Goal: Transaction & Acquisition: Subscribe to service/newsletter

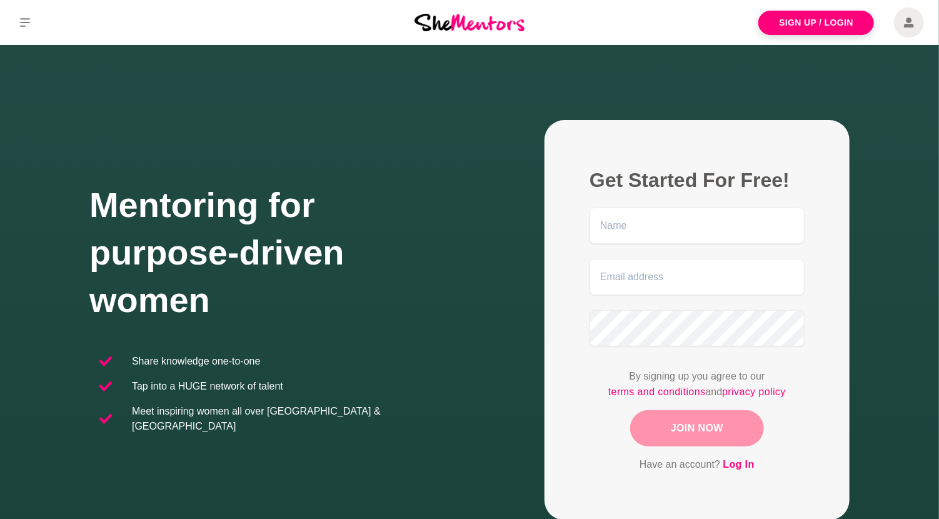
scroll to position [250, 0]
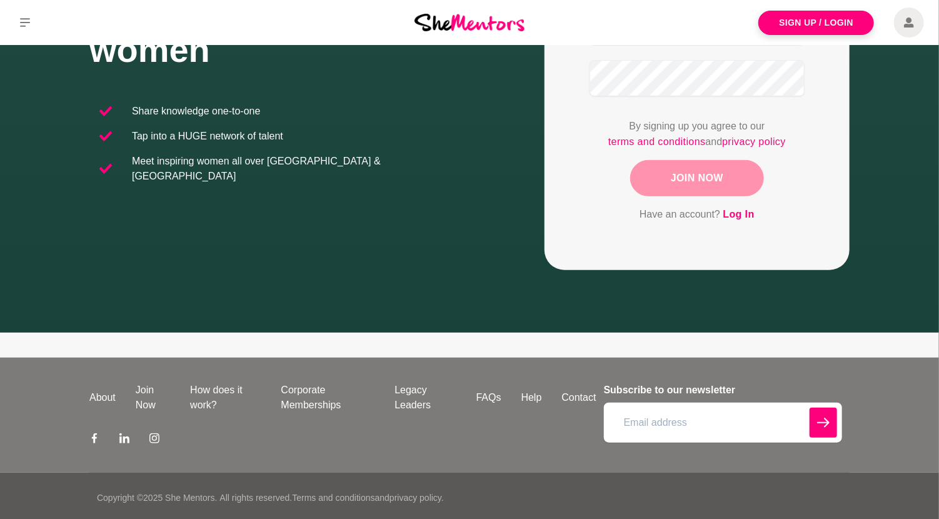
click at [738, 173] on div "Join Now" at bounding box center [697, 178] width 215 height 36
click at [703, 181] on div "Join Now" at bounding box center [697, 178] width 215 height 36
click at [841, 25] on link "Sign Up / Login" at bounding box center [817, 23] width 116 height 24
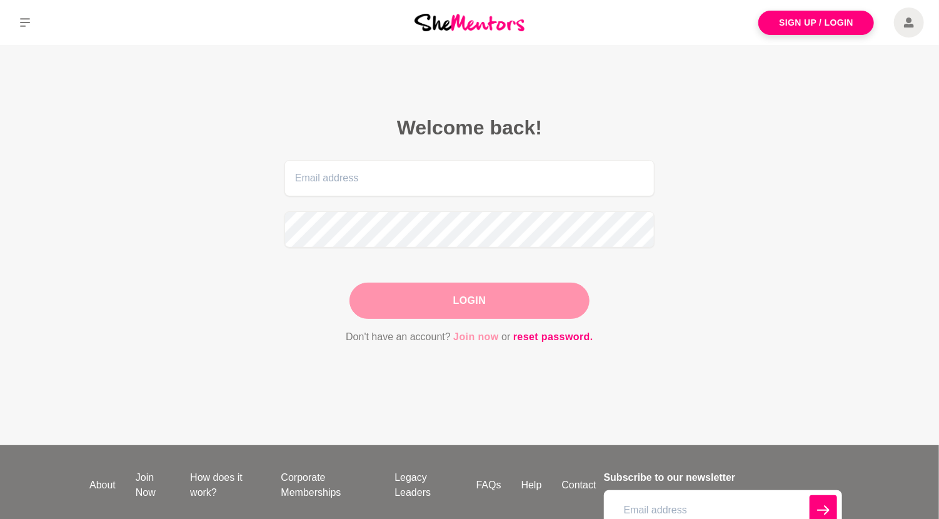
click at [487, 337] on link "Join now" at bounding box center [476, 337] width 46 height 16
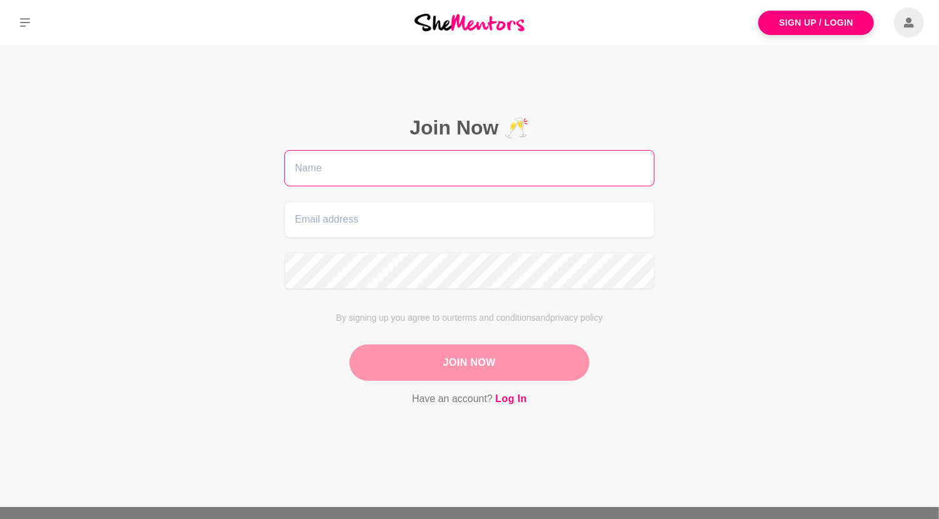
click at [388, 163] on input "text" at bounding box center [470, 168] width 370 height 36
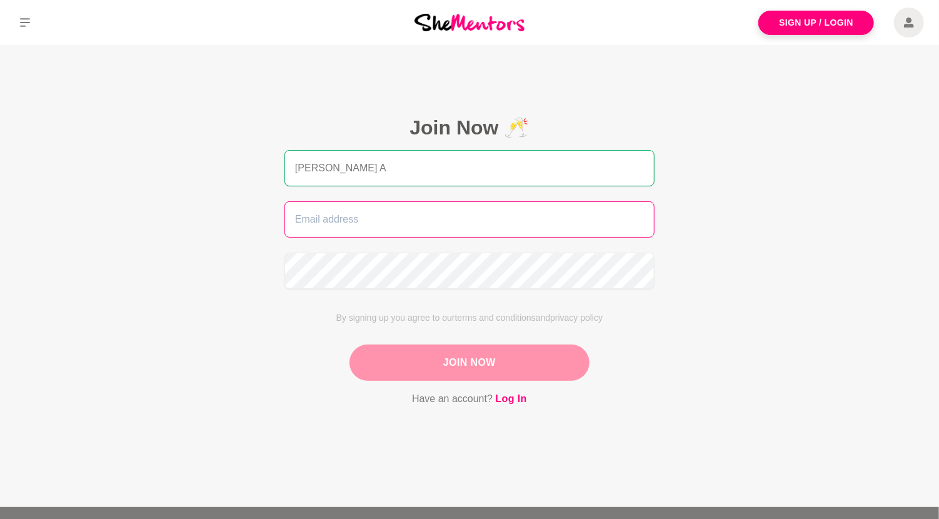
type input "Deby A"
click at [384, 218] on input "email" at bounding box center [470, 219] width 370 height 36
type input "debaleena1088@gmail.com"
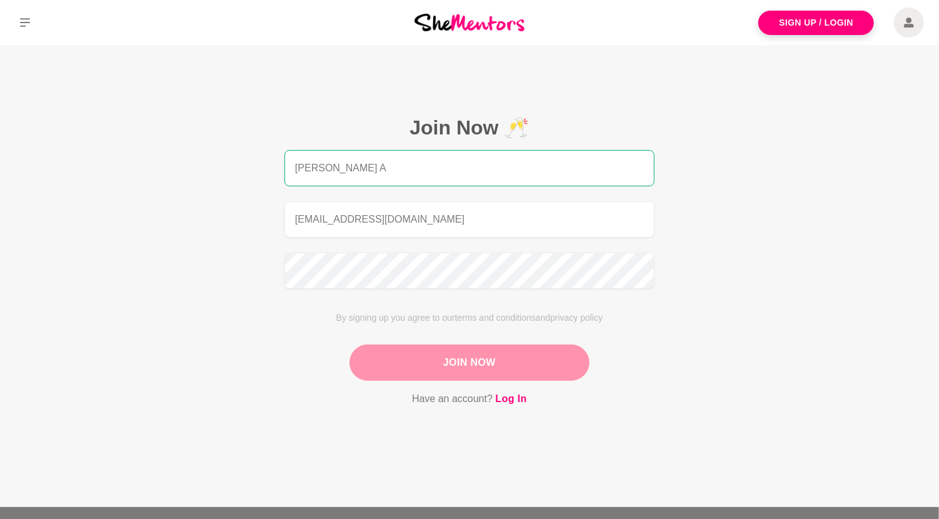
click at [384, 165] on input "Deby A" at bounding box center [470, 168] width 370 height 36
type input "Debaleena B"
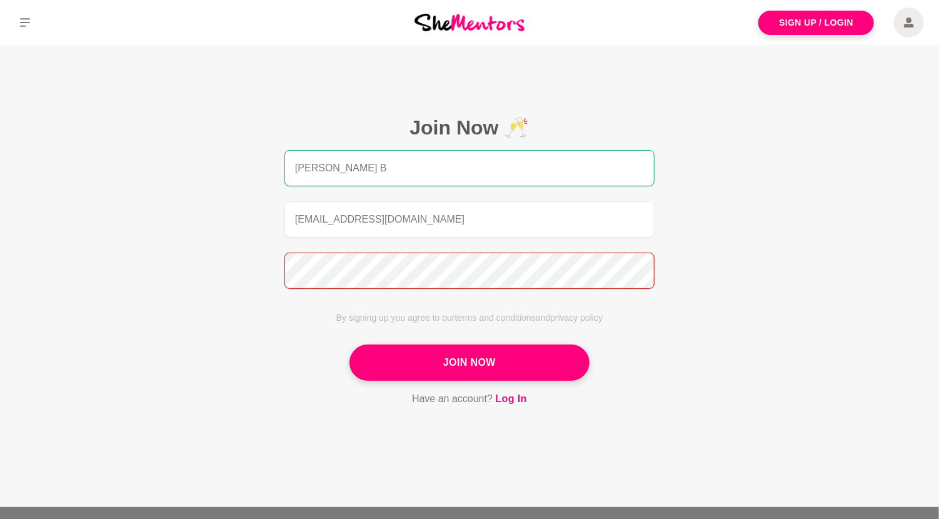
click at [350, 345] on button "Join Now" at bounding box center [470, 363] width 240 height 36
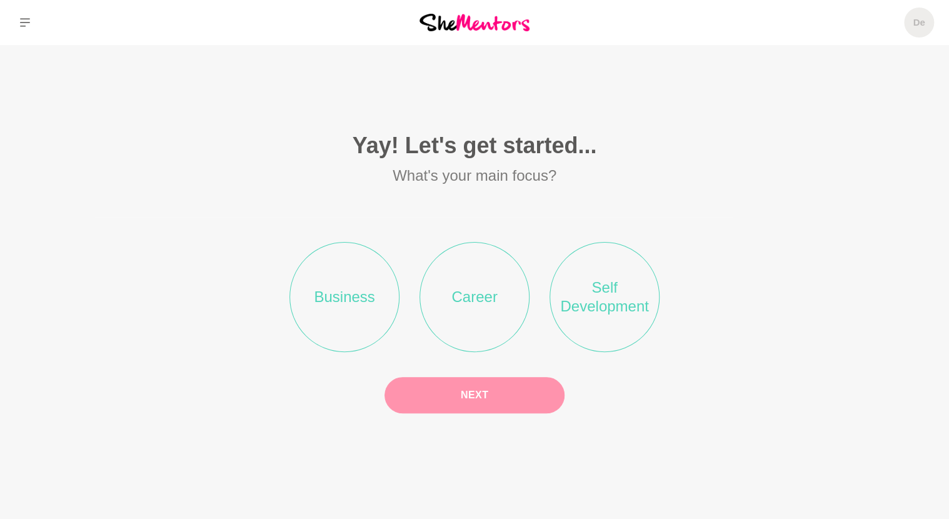
click at [631, 305] on li "Self Development" at bounding box center [605, 297] width 110 height 110
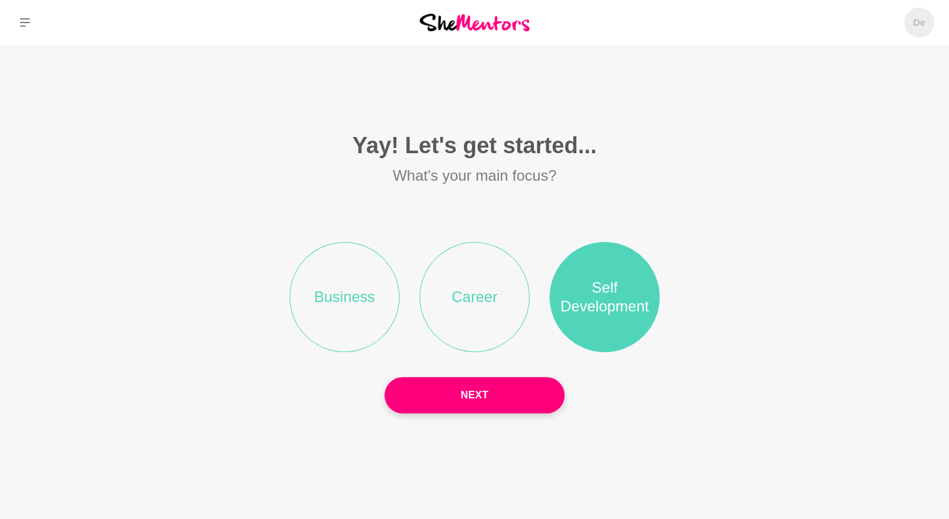
click at [455, 283] on li "Career" at bounding box center [475, 297] width 110 height 110
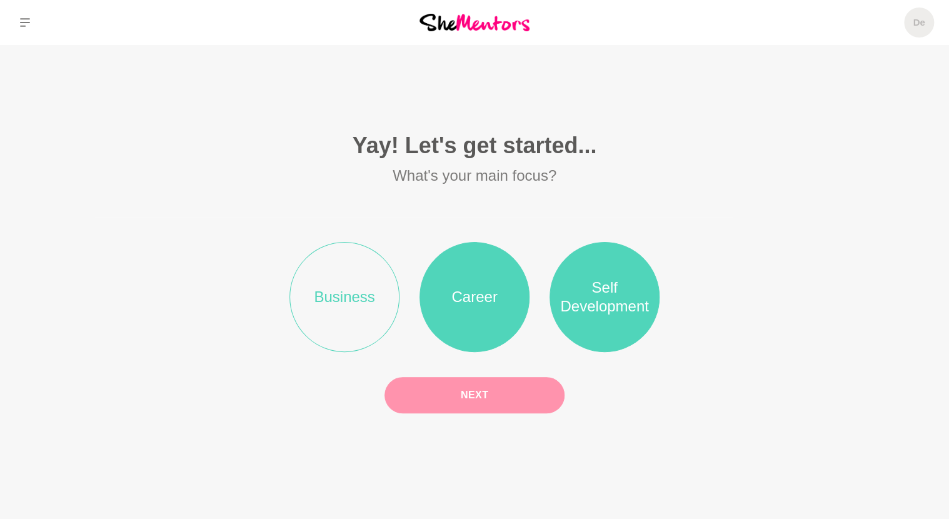
click at [495, 392] on button "Next" at bounding box center [475, 395] width 180 height 36
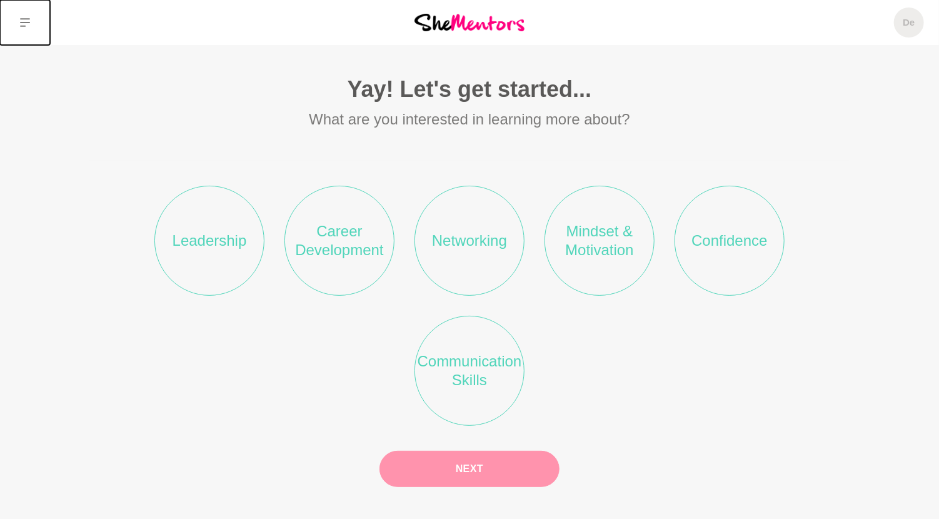
click at [18, 26] on button at bounding box center [25, 22] width 50 height 45
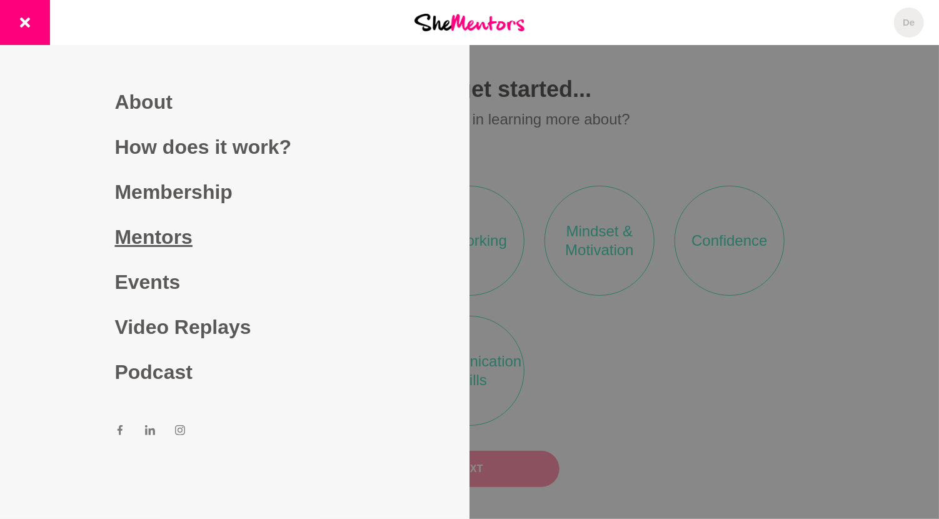
click at [157, 240] on link "Mentors" at bounding box center [235, 237] width 240 height 45
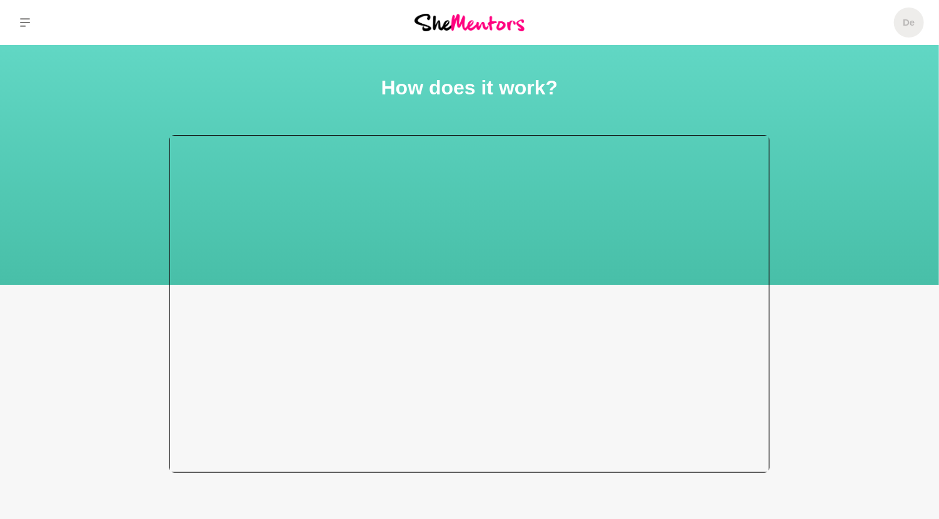
click at [455, 340] on div at bounding box center [470, 304] width 600 height 338
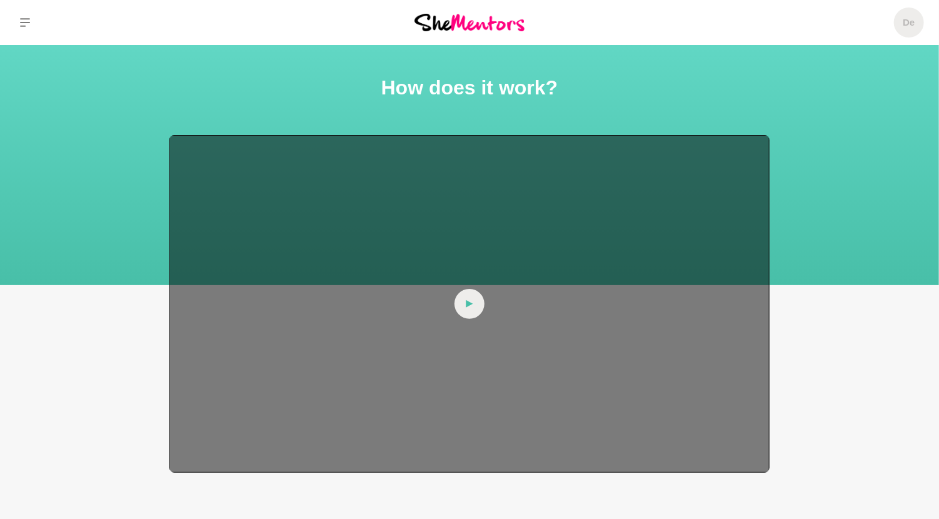
click at [482, 316] on div at bounding box center [470, 304] width 600 height 338
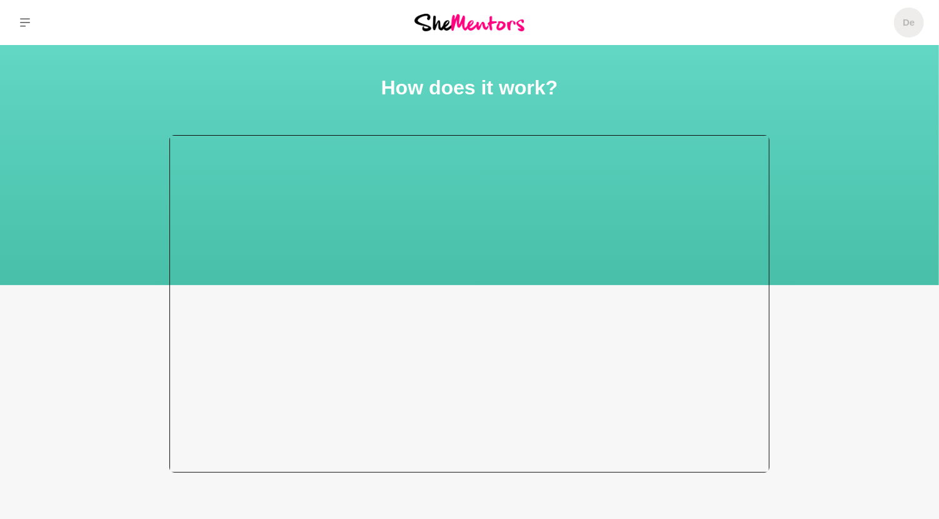
click at [438, 360] on div at bounding box center [470, 304] width 600 height 338
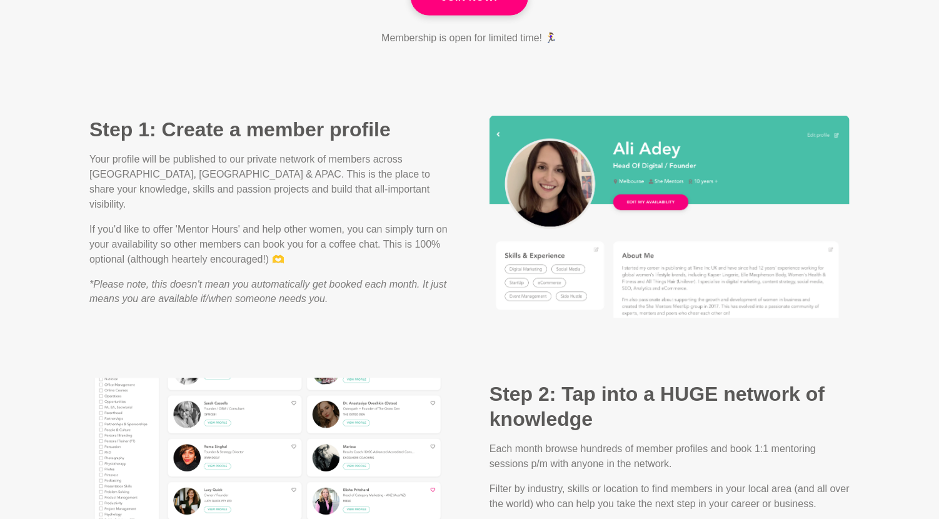
scroll to position [938, 0]
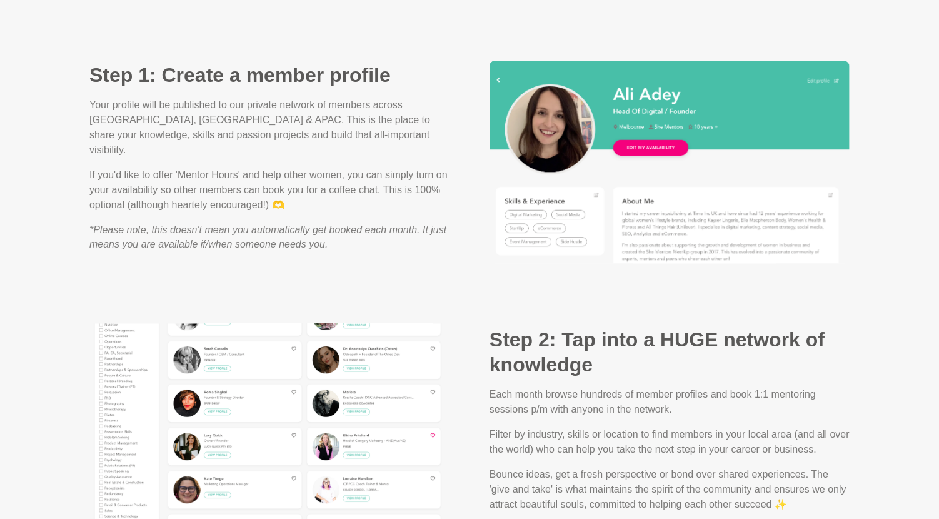
click at [277, 106] on p "Your profile will be published to our private network of members across [GEOGRA…" at bounding box center [269, 128] width 360 height 60
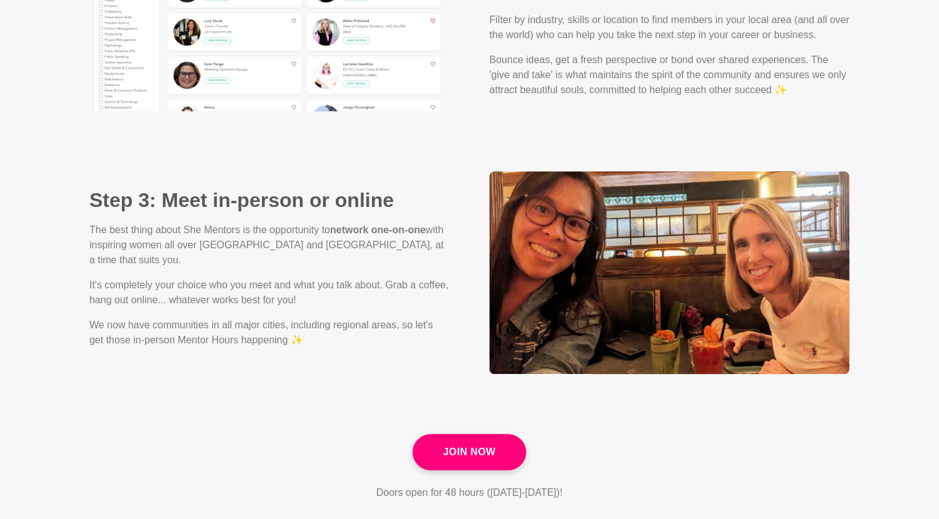
scroll to position [1376, 0]
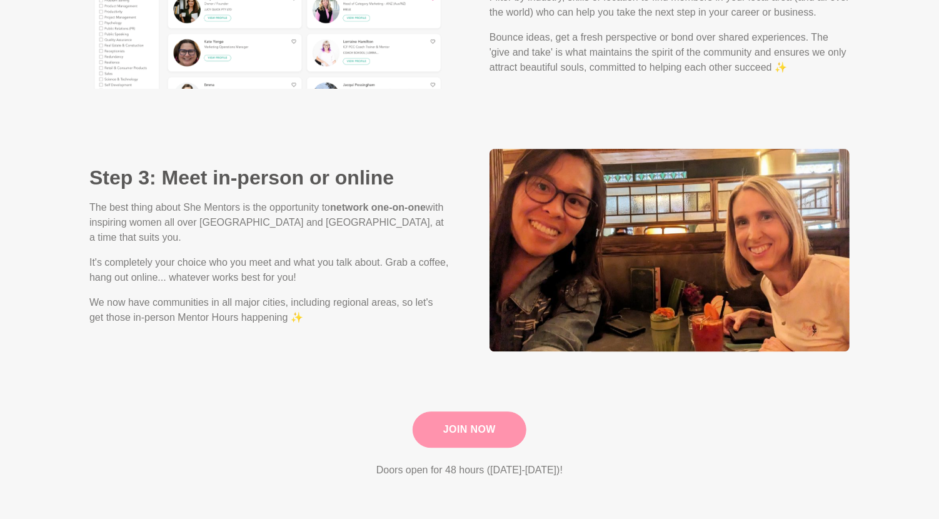
click at [487, 412] on link "Join Now" at bounding box center [470, 430] width 114 height 36
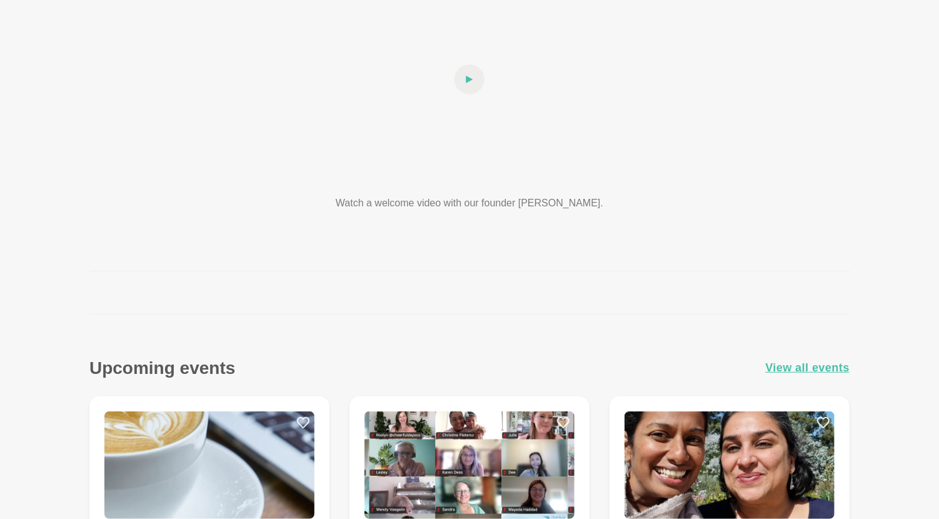
scroll to position [188, 0]
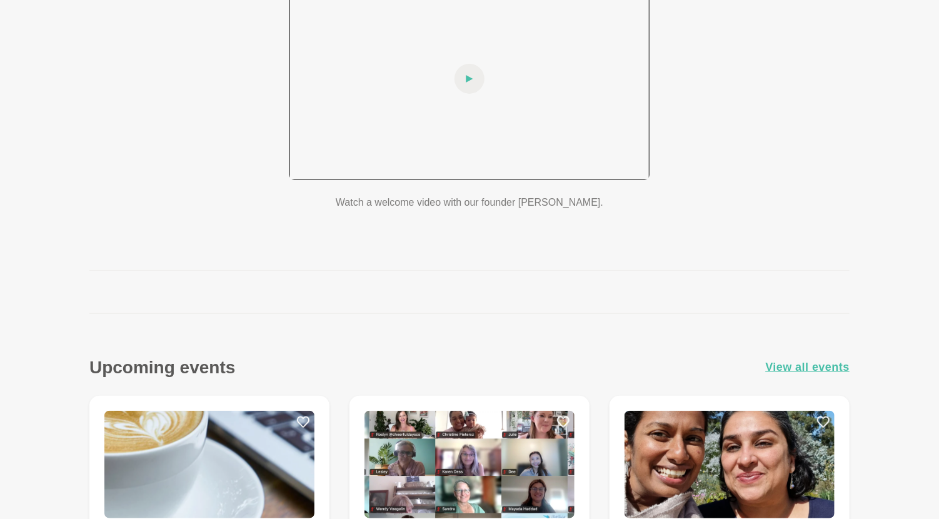
click at [468, 79] on icon at bounding box center [469, 79] width 7 height 8
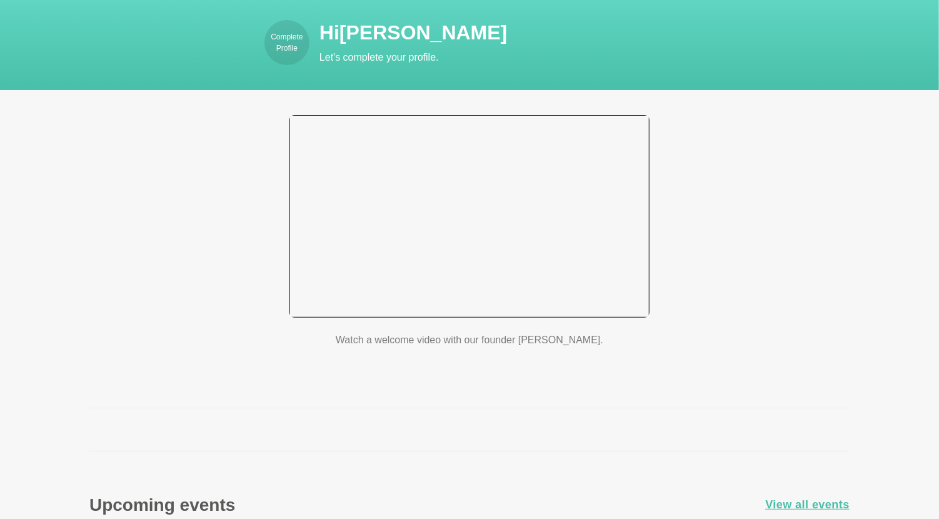
scroll to position [0, 0]
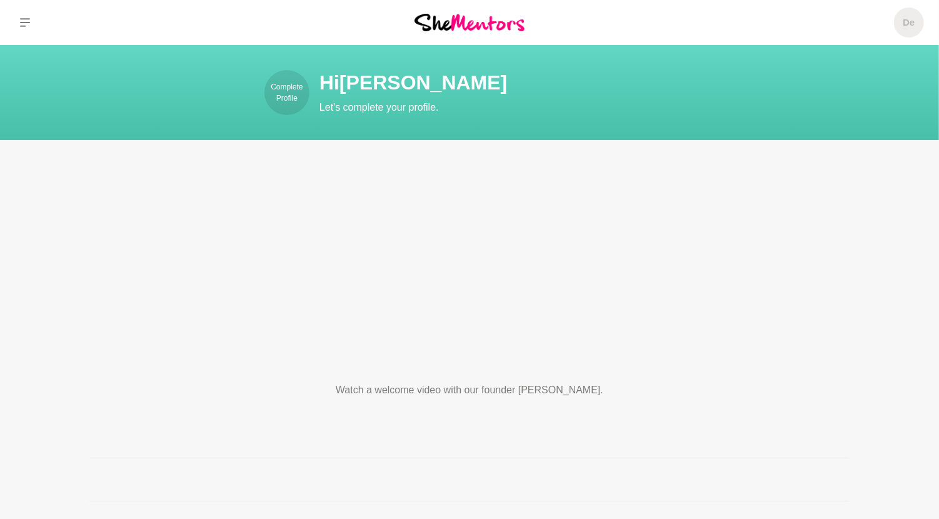
click at [406, 395] on p "Watch a welcome video with our founder [PERSON_NAME]." at bounding box center [470, 390] width 360 height 15
drag, startPoint x: 438, startPoint y: 391, endPoint x: 617, endPoint y: 396, distance: 178.3
click at [617, 396] on p "Watch a welcome video with our founder [PERSON_NAME]." at bounding box center [470, 390] width 360 height 15
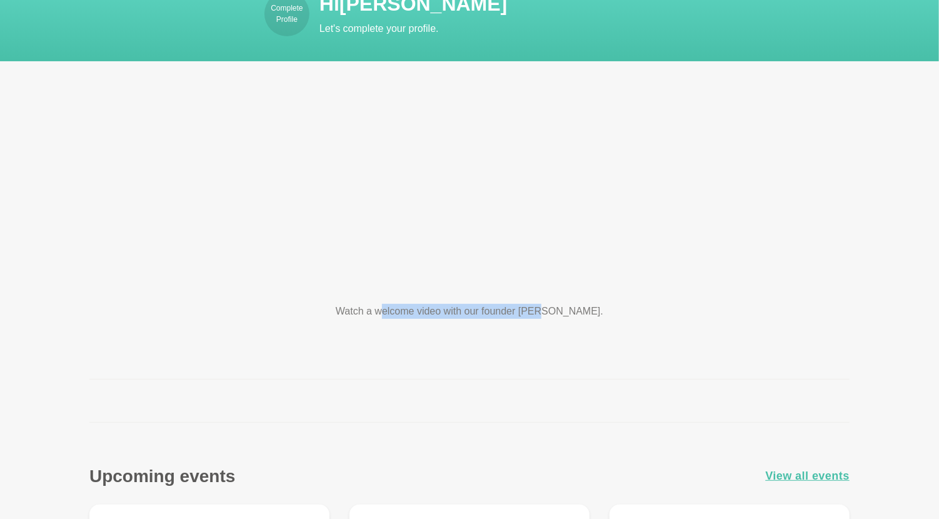
scroll to position [63, 0]
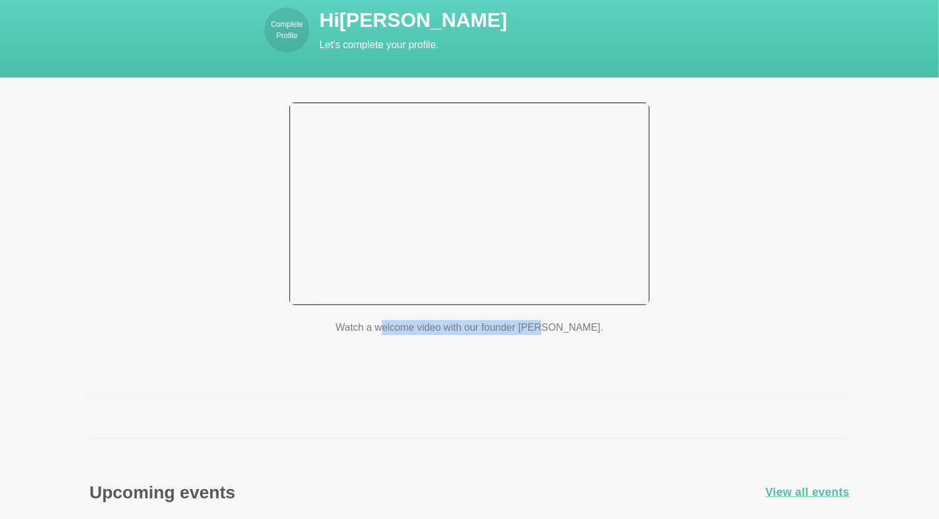
click at [400, 232] on div at bounding box center [470, 204] width 360 height 203
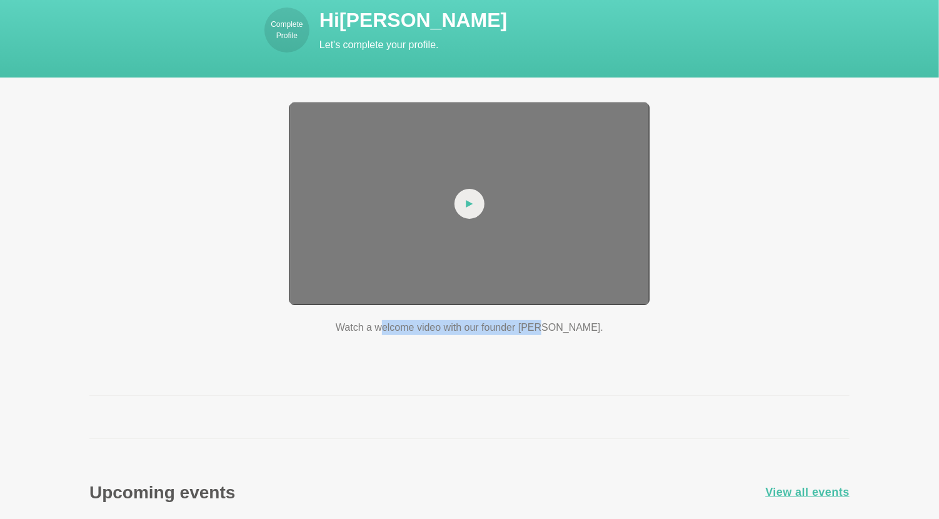
click at [405, 229] on div at bounding box center [470, 204] width 360 height 203
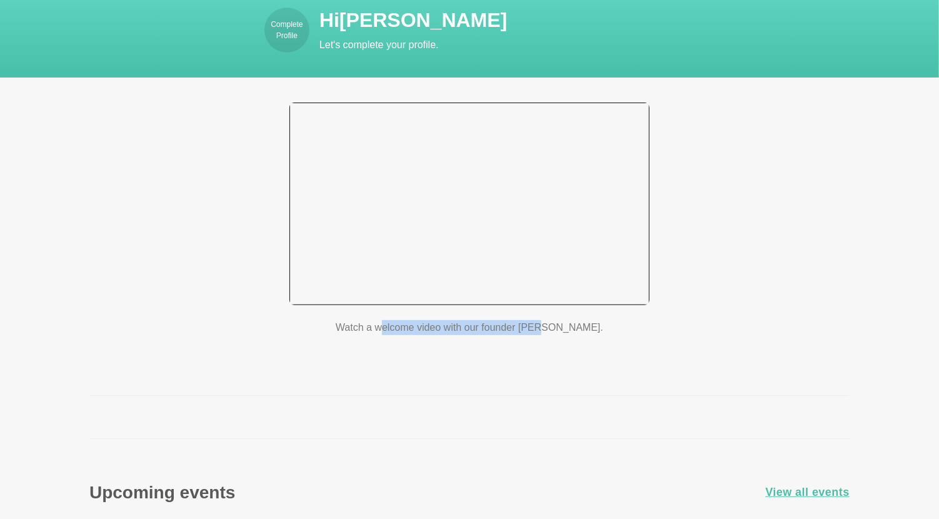
scroll to position [0, 0]
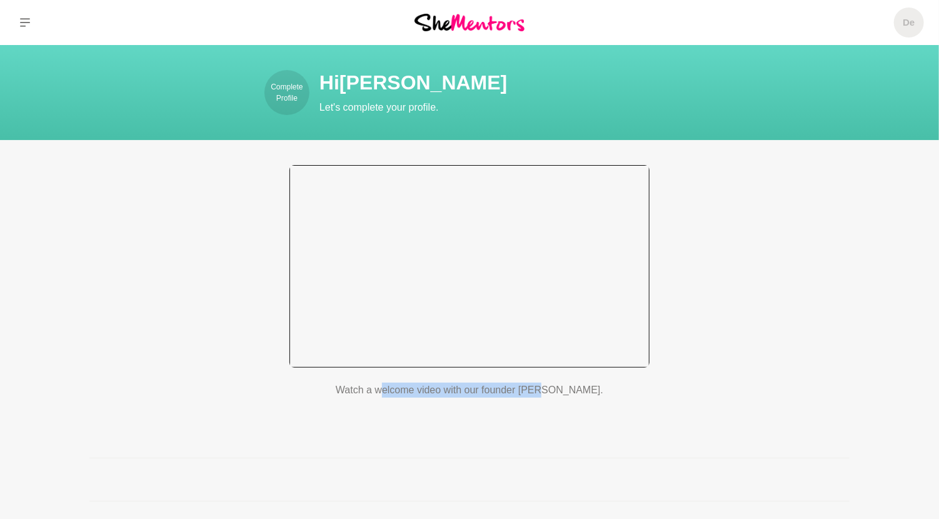
click at [484, 230] on div at bounding box center [470, 266] width 360 height 203
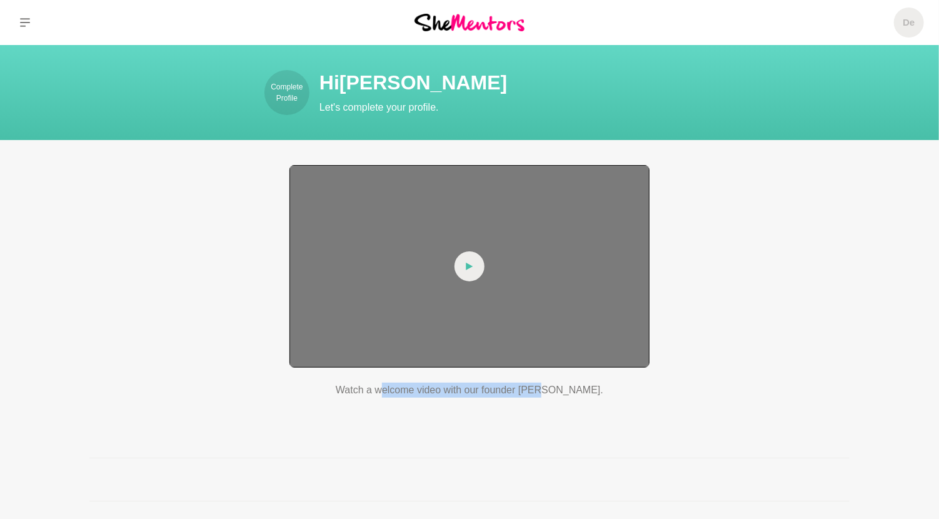
click at [484, 230] on div at bounding box center [470, 266] width 360 height 203
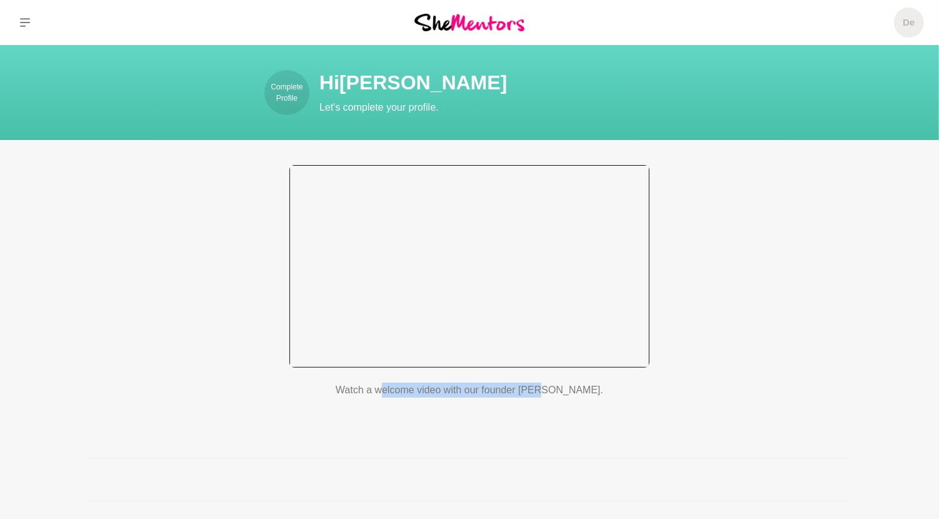
click at [539, 226] on div at bounding box center [470, 266] width 360 height 203
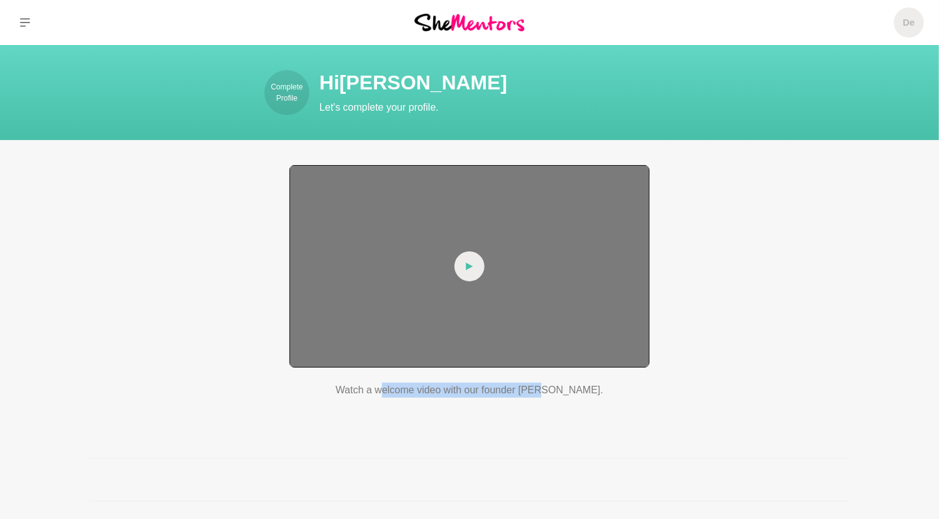
click at [539, 226] on div at bounding box center [470, 266] width 360 height 203
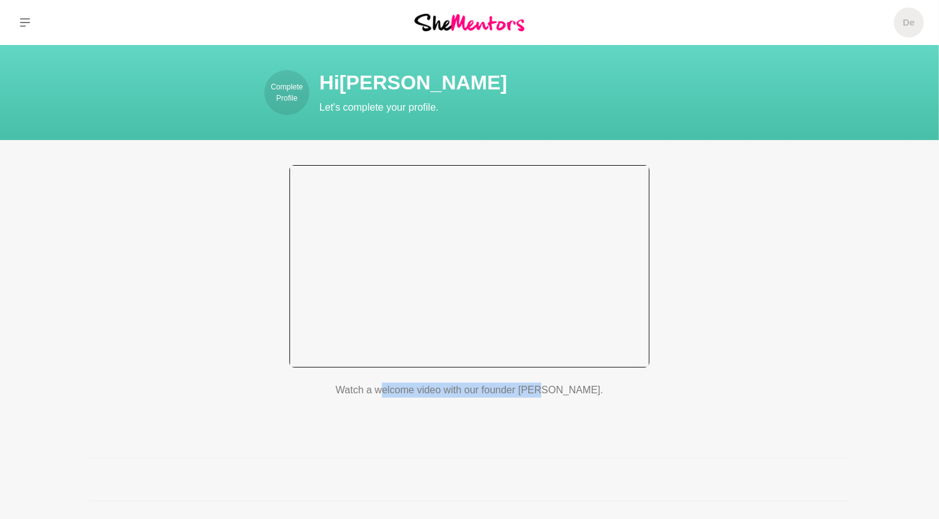
click at [475, 252] on div at bounding box center [470, 266] width 360 height 203
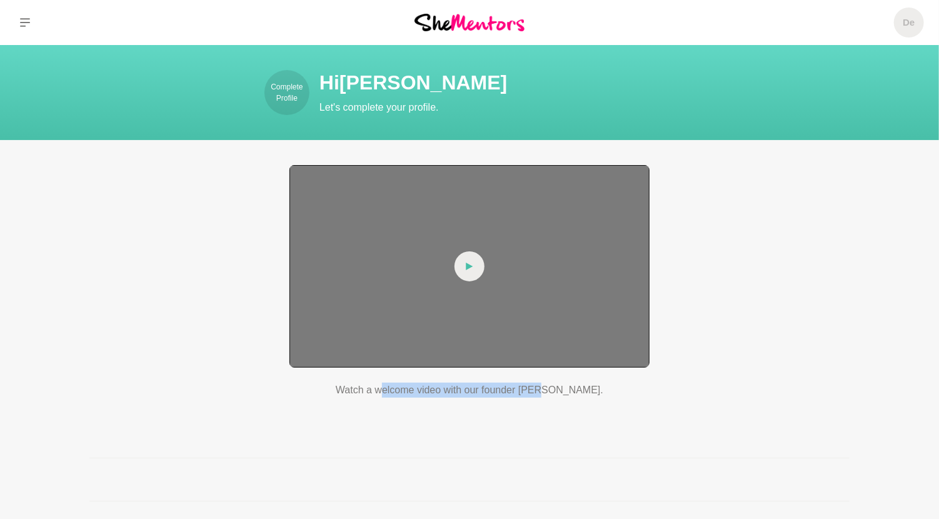
click at [467, 265] on icon at bounding box center [469, 267] width 7 height 8
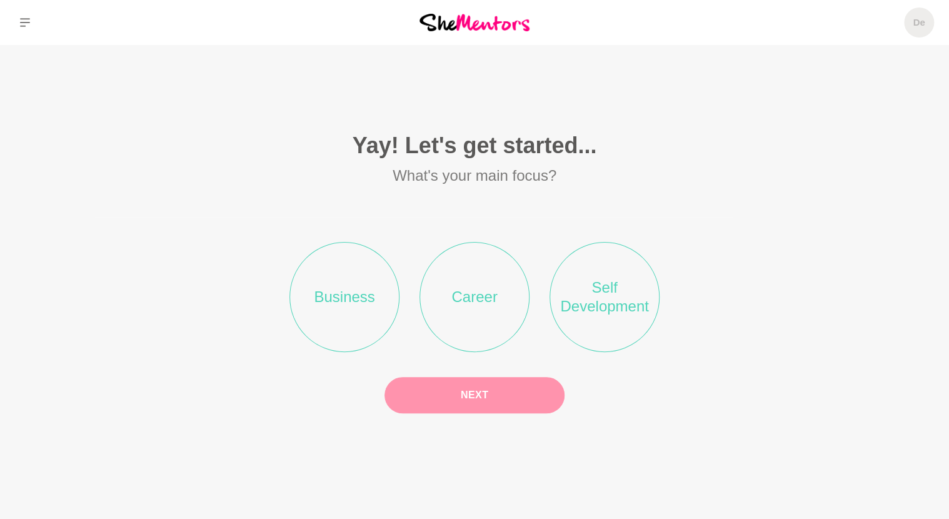
click at [485, 299] on li "Career" at bounding box center [475, 297] width 110 height 110
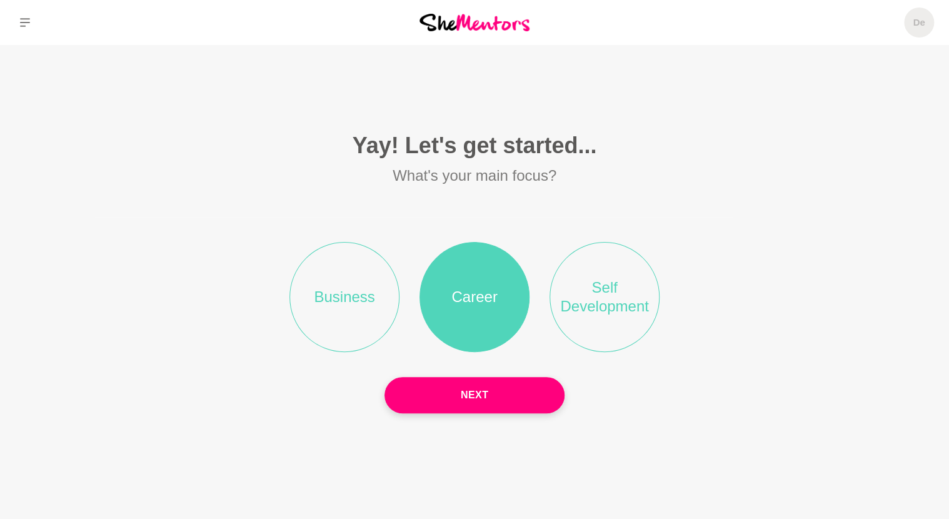
click at [606, 292] on li "Self Development" at bounding box center [605, 297] width 110 height 110
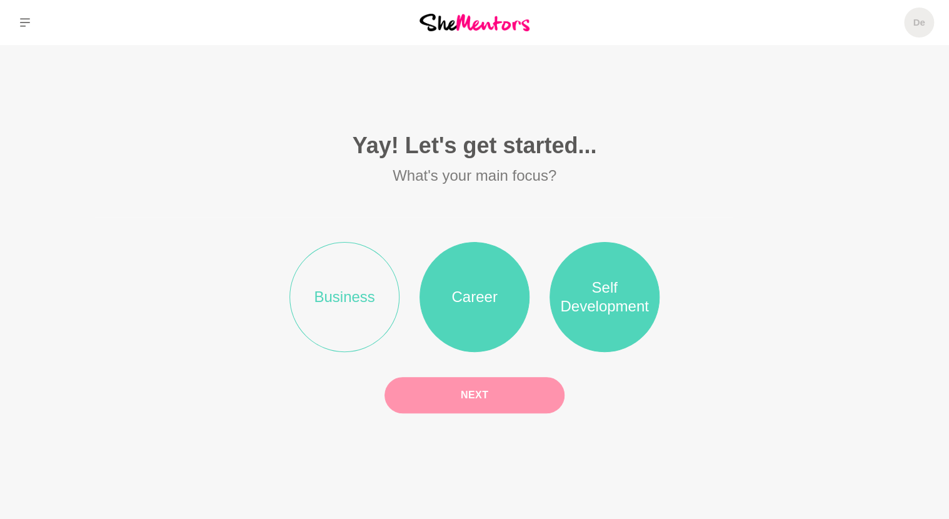
click at [503, 393] on button "Next" at bounding box center [475, 395] width 180 height 36
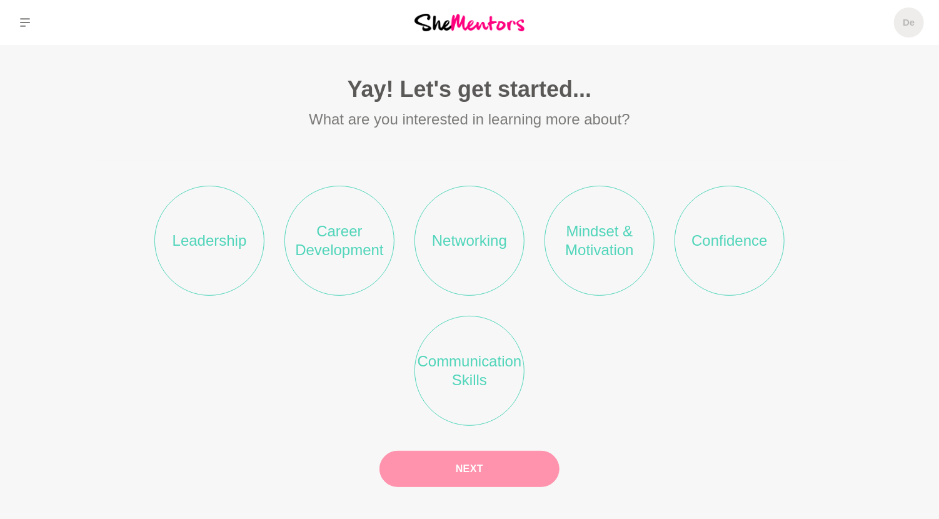
click at [305, 237] on li "Career Development" at bounding box center [340, 241] width 110 height 110
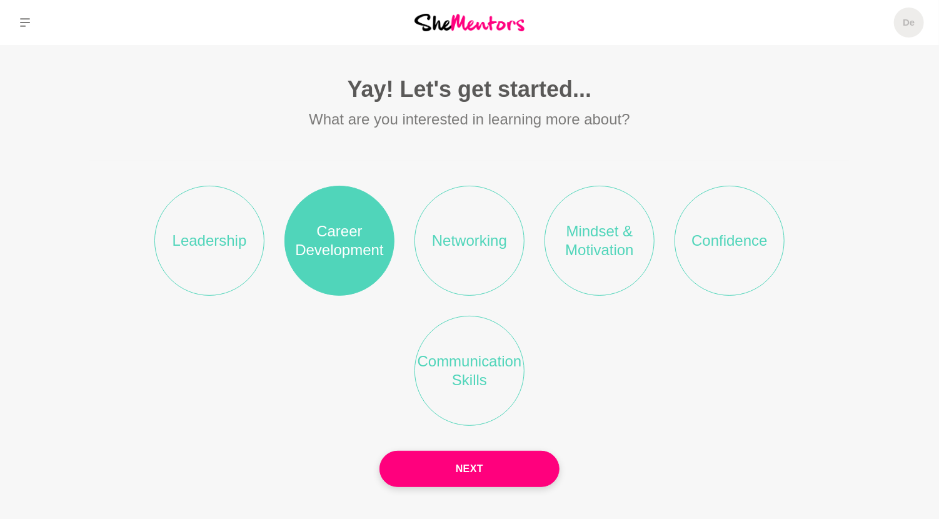
click at [255, 242] on li "Leadership" at bounding box center [209, 241] width 110 height 110
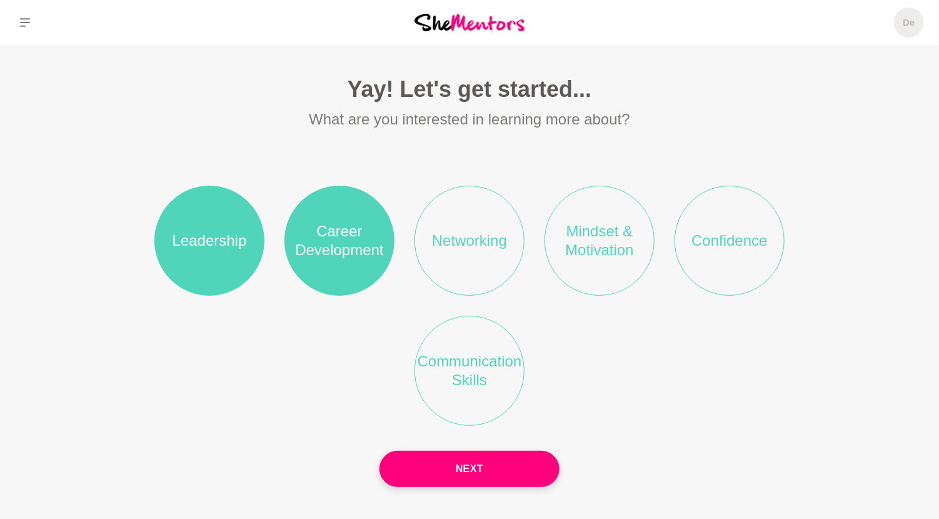
click at [476, 235] on li "Networking" at bounding box center [470, 241] width 110 height 110
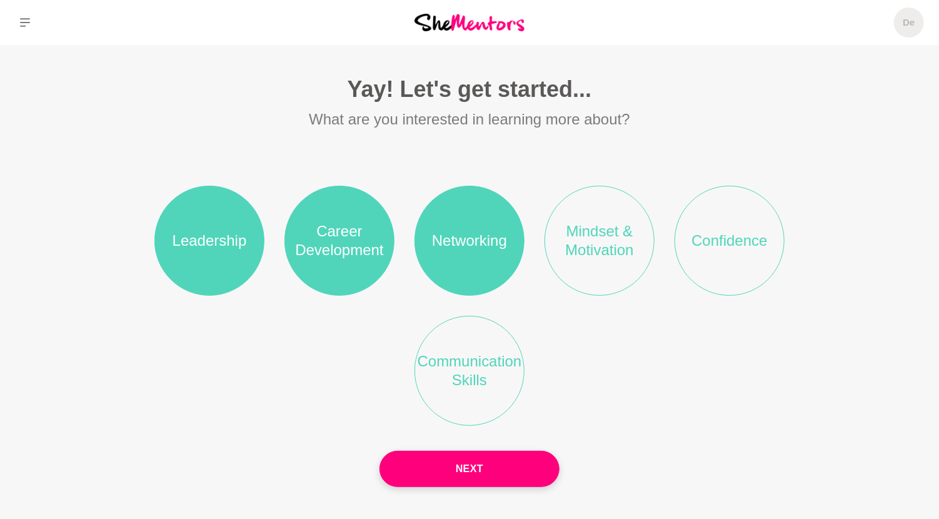
click at [482, 246] on li "Networking" at bounding box center [470, 241] width 110 height 110
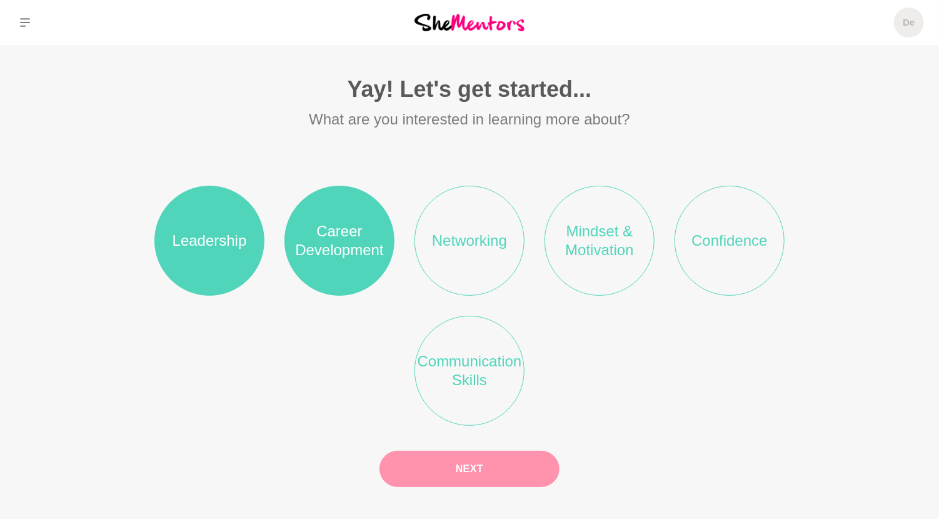
click at [505, 472] on button "Next" at bounding box center [470, 469] width 180 height 36
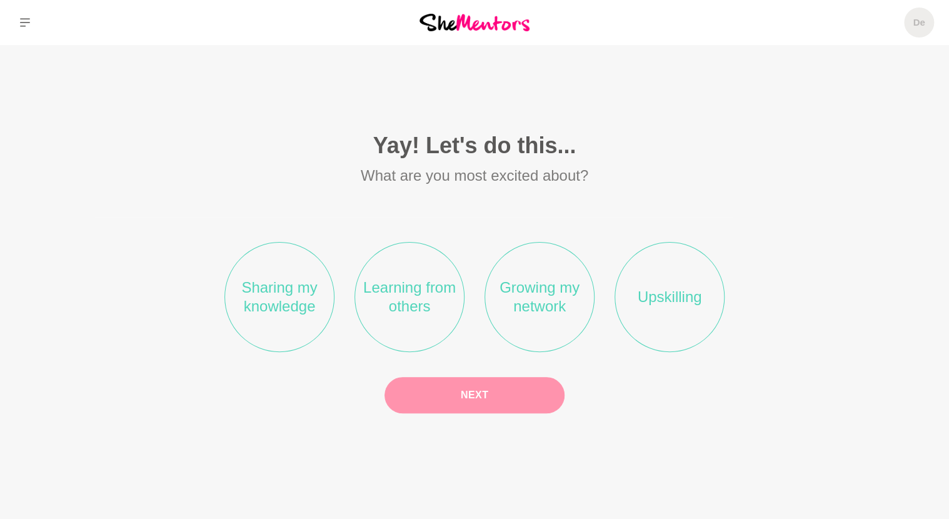
click at [293, 287] on li "Sharing my knowledge" at bounding box center [280, 297] width 110 height 110
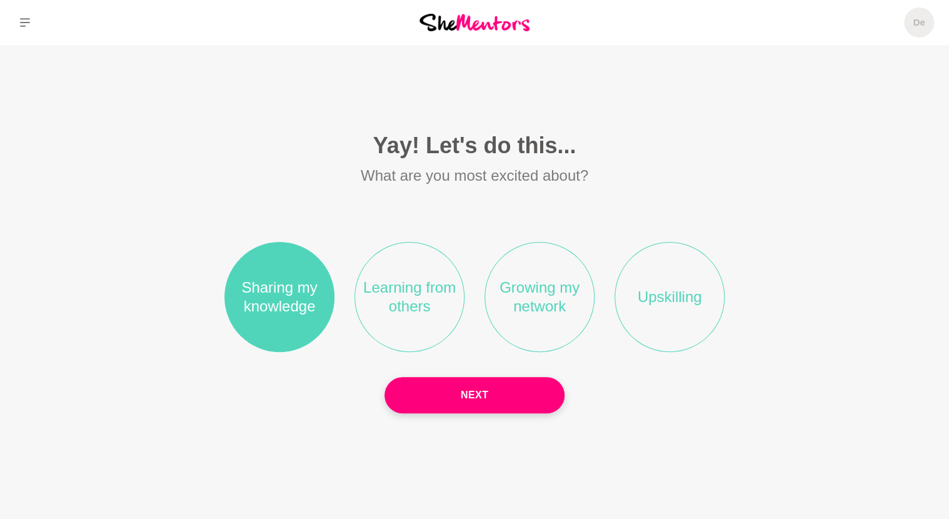
click at [398, 286] on li "Learning from others" at bounding box center [410, 297] width 110 height 110
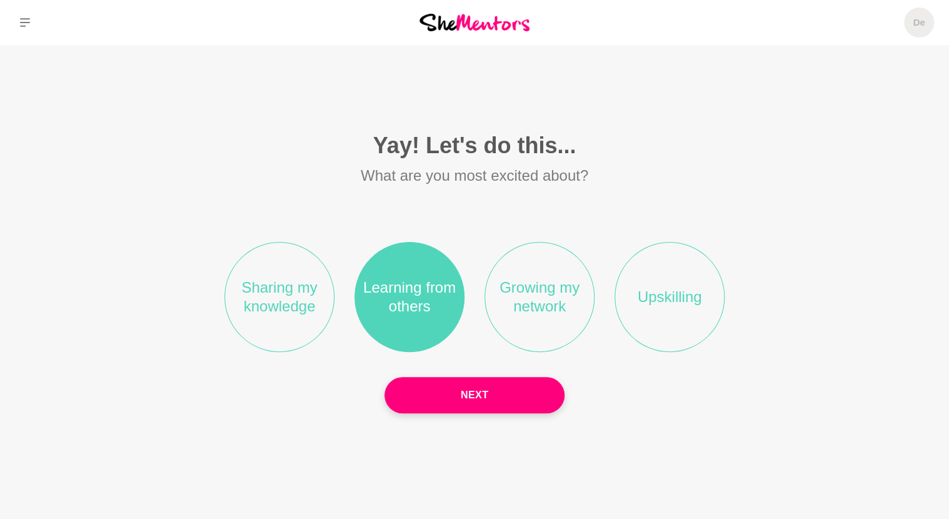
click at [270, 298] on li "Sharing my knowledge" at bounding box center [280, 297] width 110 height 110
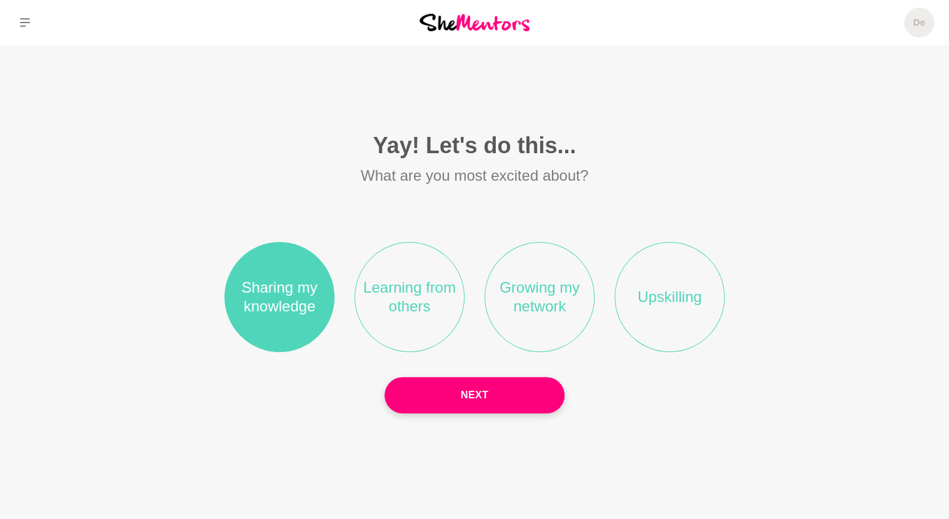
click at [537, 290] on li "Growing my network" at bounding box center [540, 297] width 110 height 110
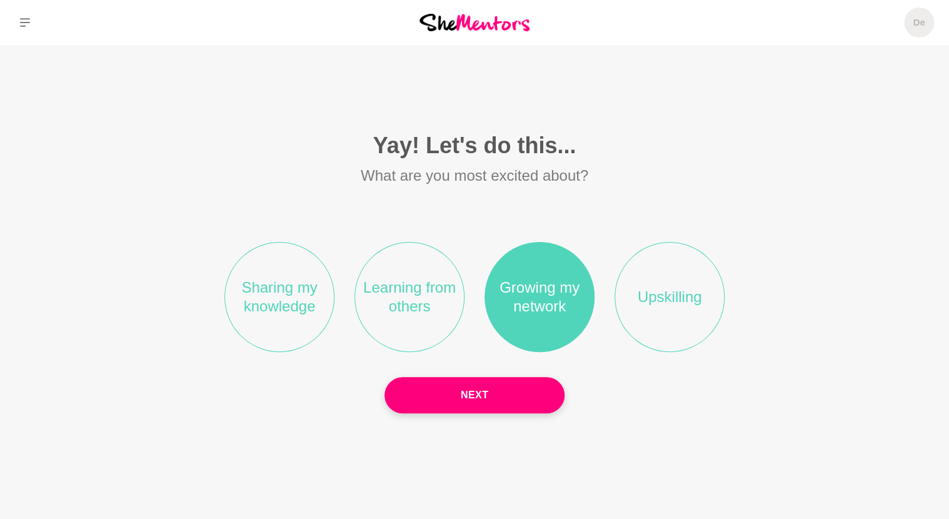
click at [441, 284] on li "Learning from others" at bounding box center [410, 297] width 110 height 110
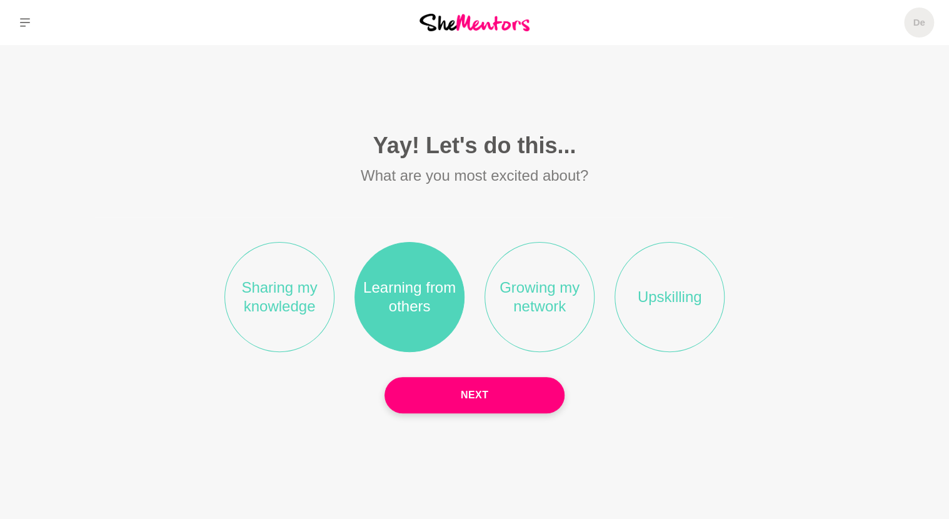
click at [261, 292] on li "Sharing my knowledge" at bounding box center [280, 297] width 110 height 110
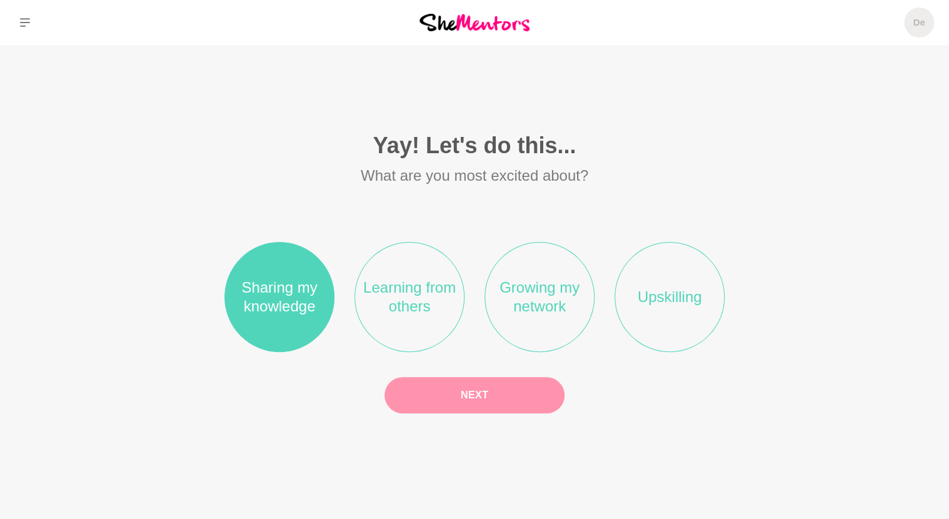
click at [521, 398] on button "Next" at bounding box center [475, 395] width 180 height 36
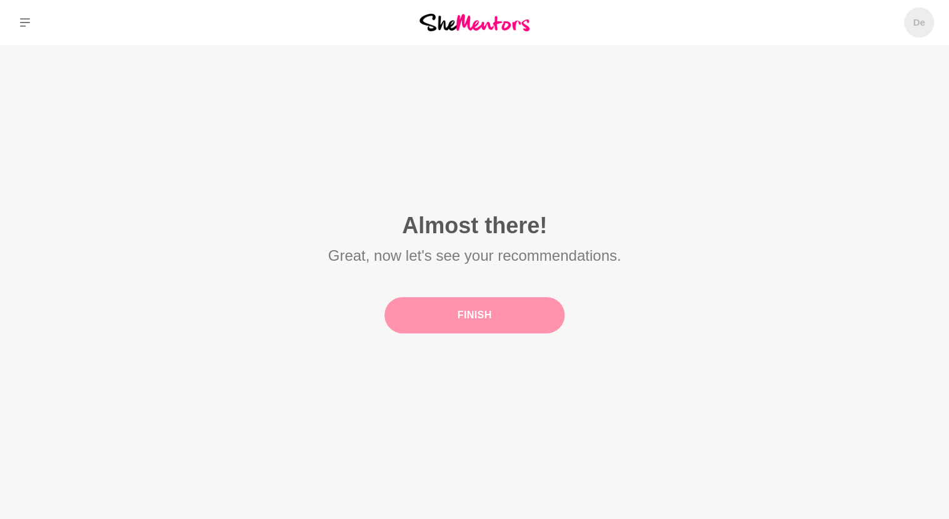
click at [487, 309] on button "Finish" at bounding box center [475, 315] width 180 height 36
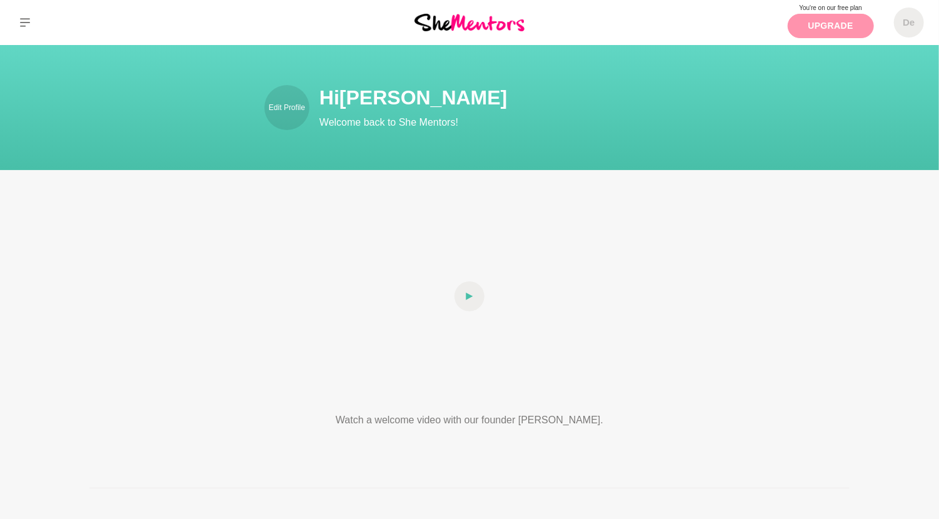
click at [821, 28] on link "Upgrade" at bounding box center [831, 26] width 86 height 24
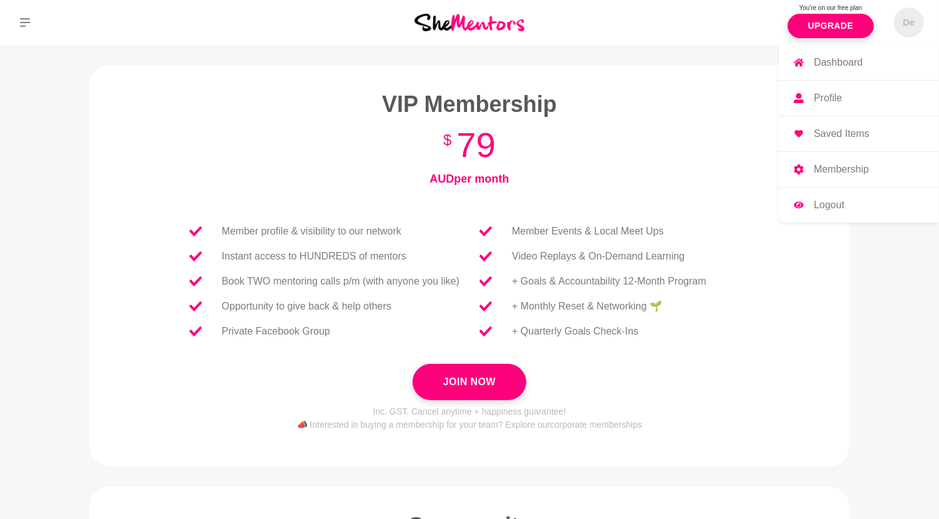
click at [823, 96] on p "Profile" at bounding box center [828, 98] width 28 height 10
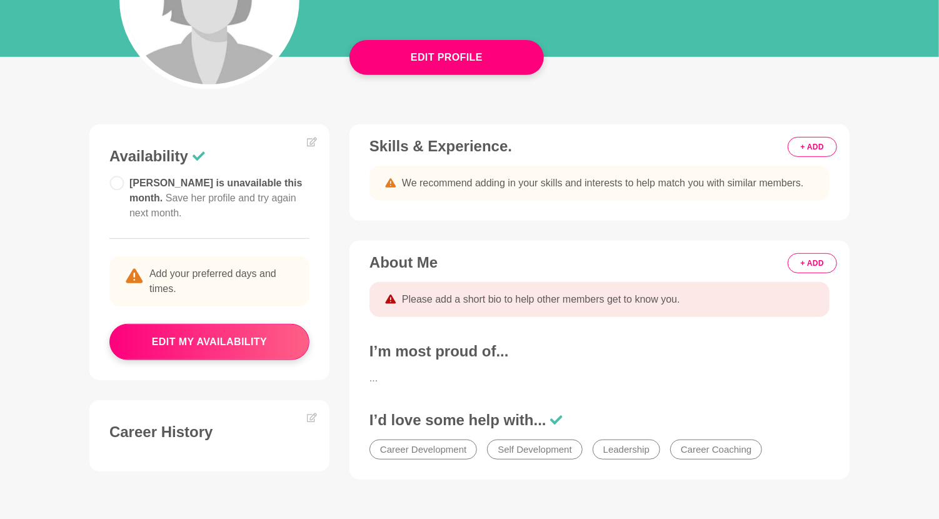
scroll to position [436, 0]
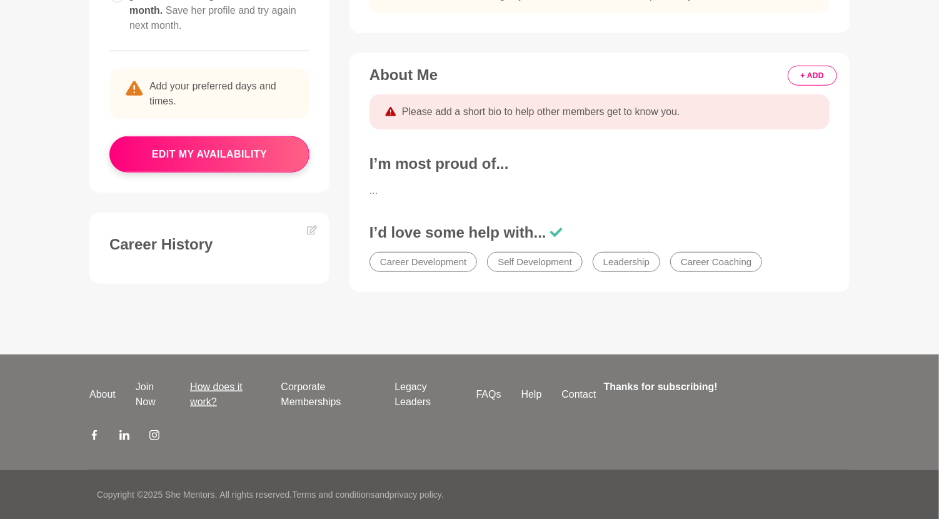
click at [205, 402] on link "How does it work?" at bounding box center [225, 395] width 91 height 30
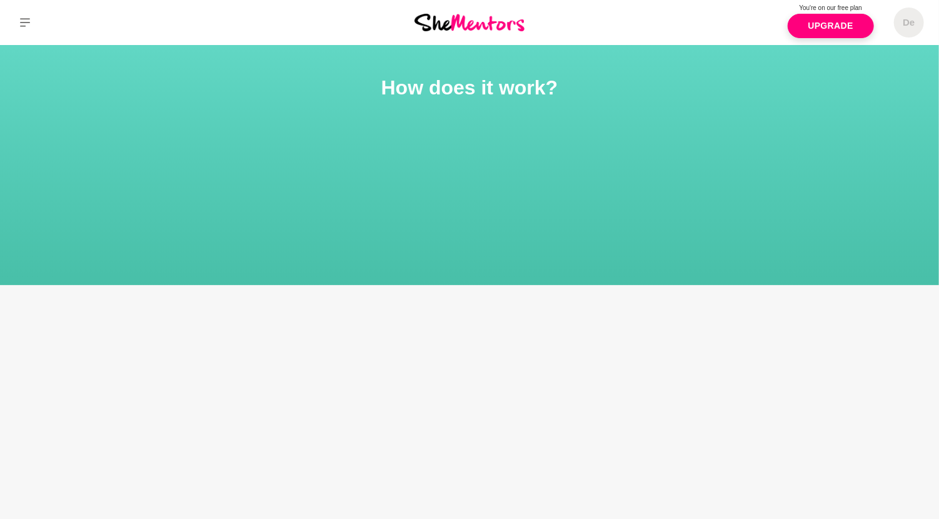
click at [829, 27] on link "Upgrade" at bounding box center [831, 26] width 86 height 24
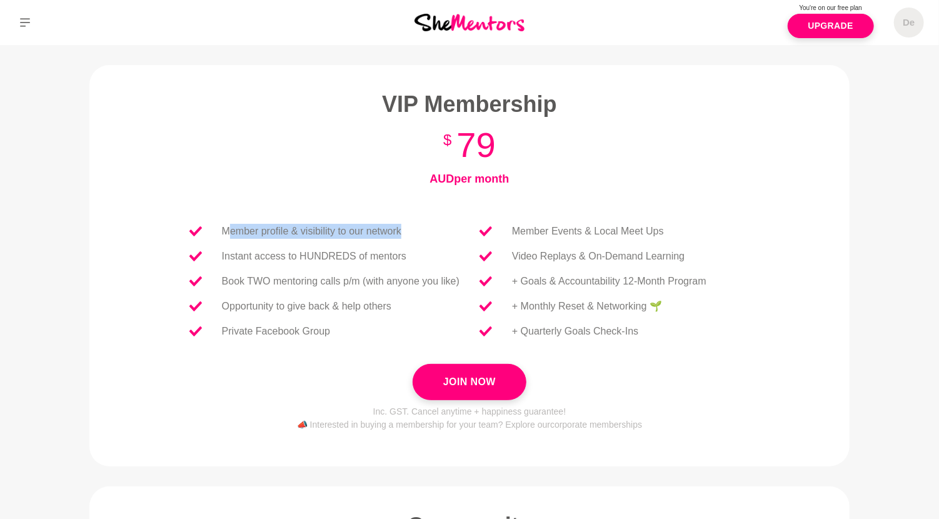
drag, startPoint x: 226, startPoint y: 235, endPoint x: 412, endPoint y: 236, distance: 186.4
click at [412, 236] on li "Member profile & visibility to our network" at bounding box center [325, 231] width 290 height 25
drag, startPoint x: 412, startPoint y: 236, endPoint x: 313, endPoint y: 250, distance: 100.3
click at [313, 250] on p "Instant access to HUNDREDS of mentors" at bounding box center [314, 256] width 185 height 15
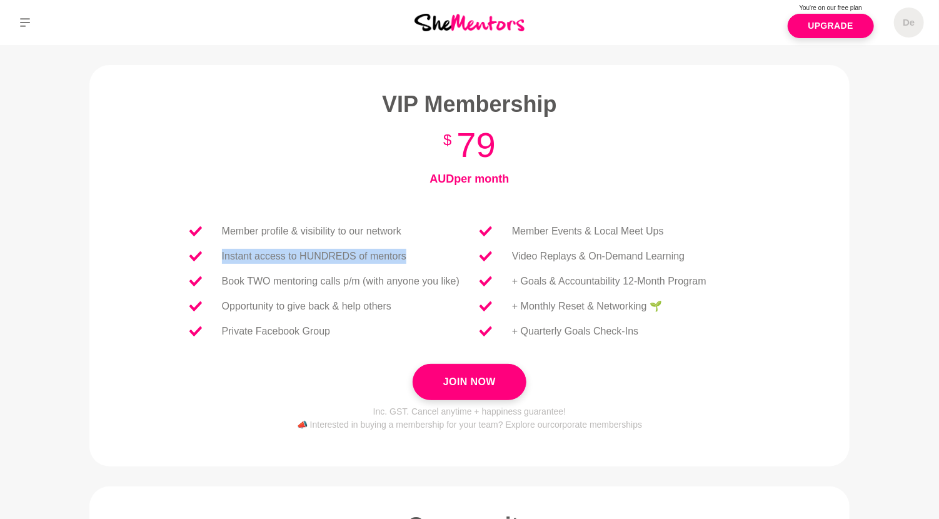
drag, startPoint x: 219, startPoint y: 256, endPoint x: 420, endPoint y: 257, distance: 201.4
click at [420, 257] on li "Instant access to HUNDREDS of mentors" at bounding box center [325, 256] width 290 height 25
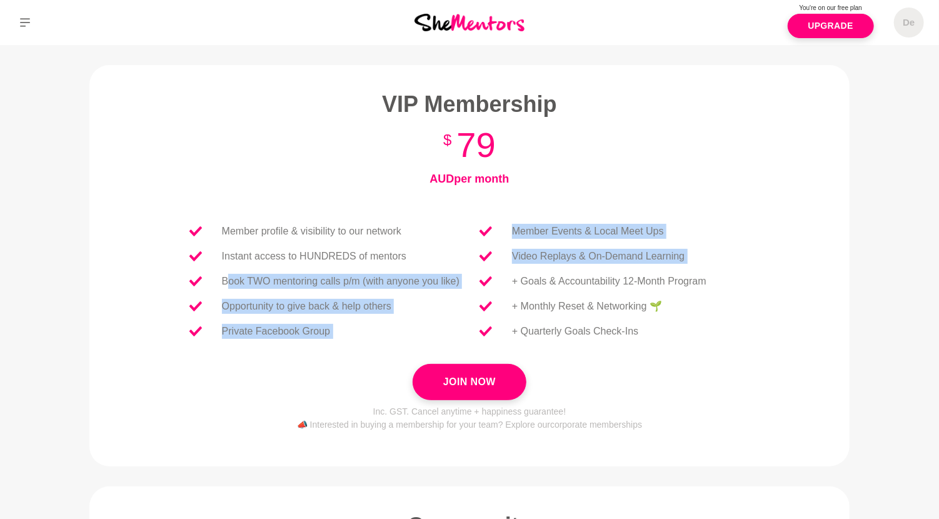
drag, startPoint x: 227, startPoint y: 282, endPoint x: 482, endPoint y: 285, distance: 254.6
click at [482, 285] on div "Member profile & visibility to our network Instant access to HUNDREDS of mentor…" at bounding box center [470, 281] width 600 height 165
click at [266, 289] on li "Book TWO mentoring calls p/m (with anyone you like)" at bounding box center [325, 281] width 290 height 25
